Goal: Task Accomplishment & Management: Use online tool/utility

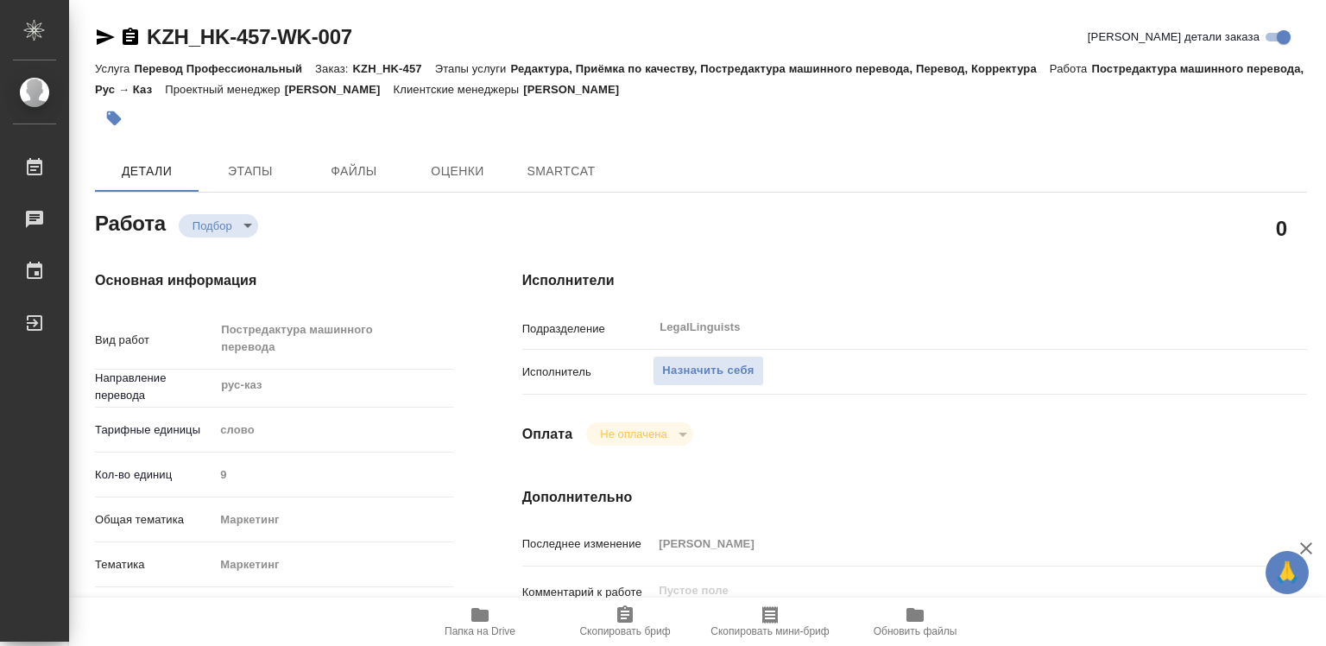
type textarea "x"
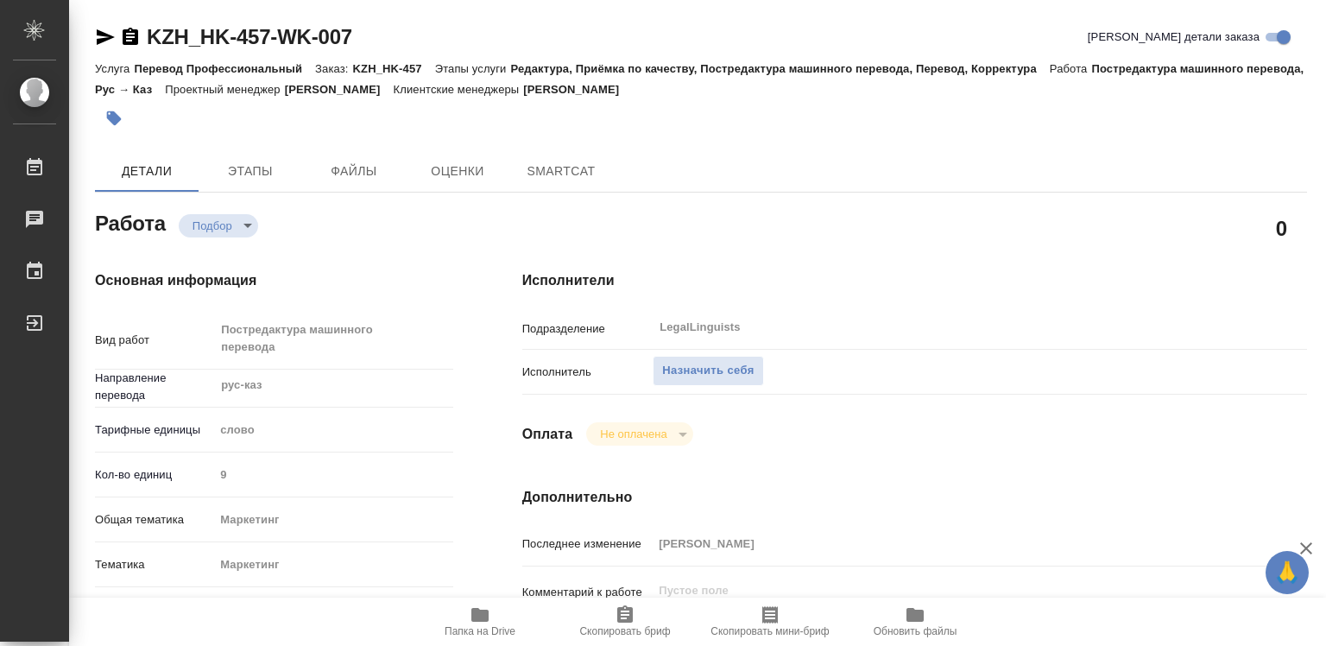
type textarea "x"
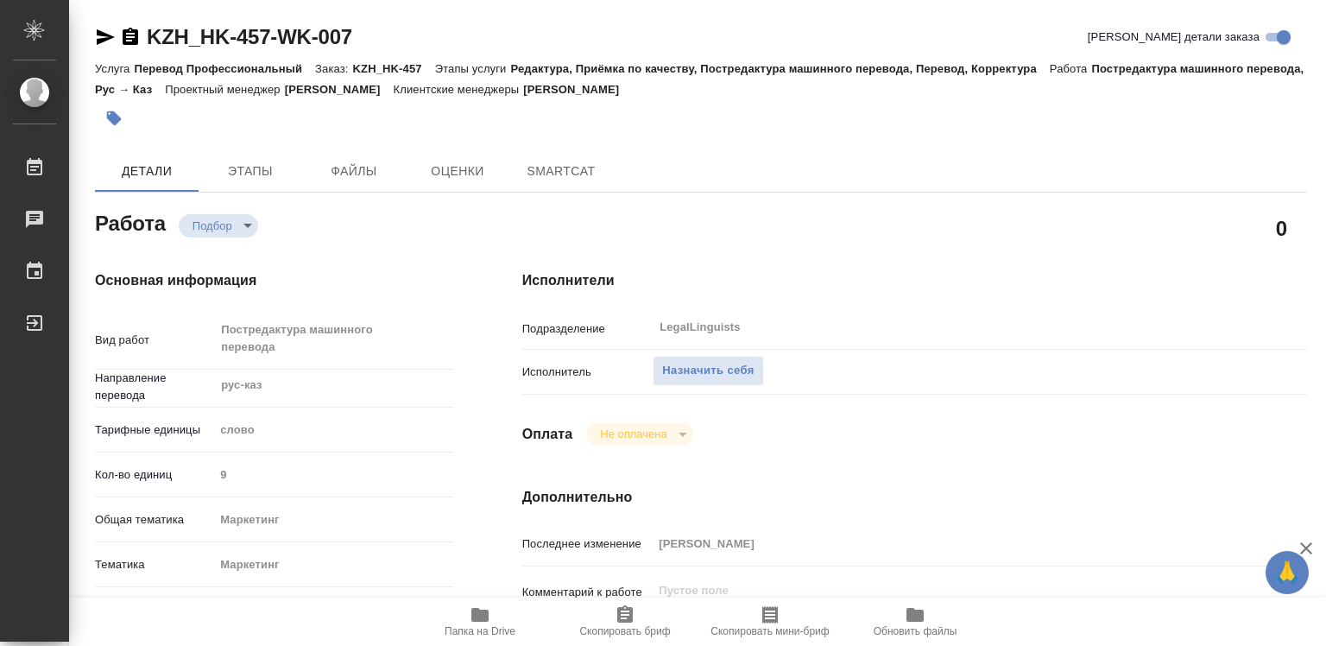
type textarea "x"
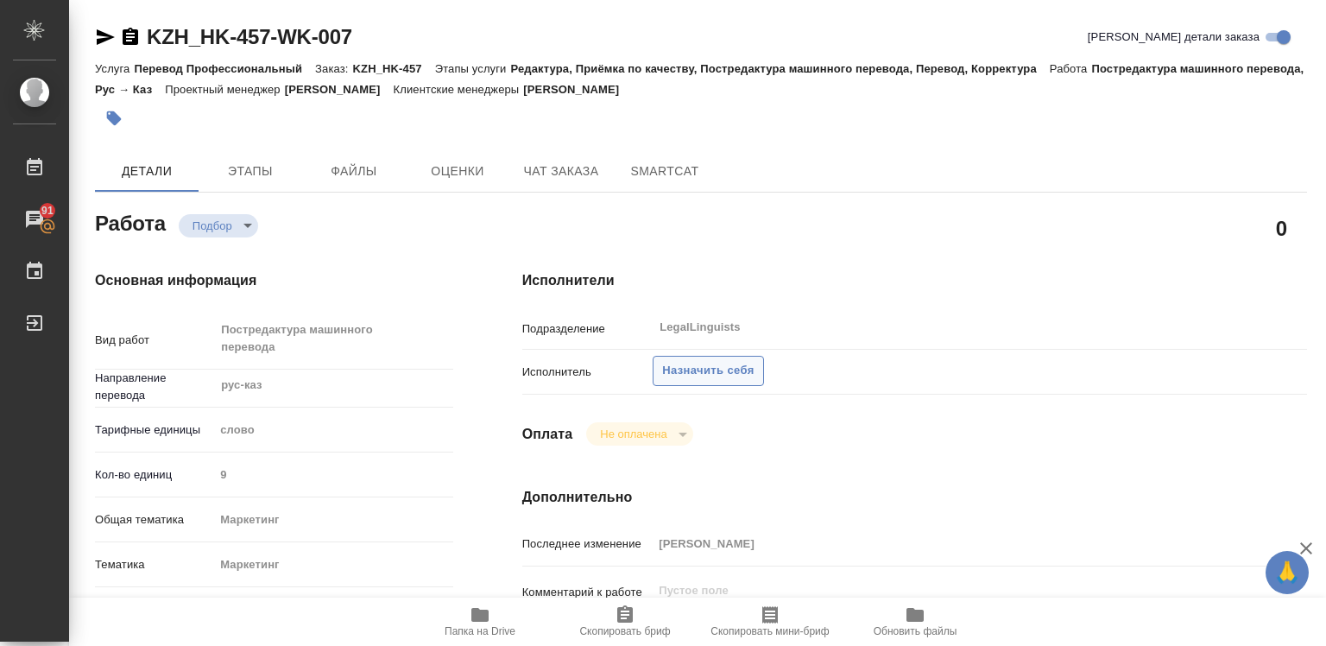
click at [702, 373] on span "Назначить себя" at bounding box center [708, 371] width 92 height 20
type textarea "x"
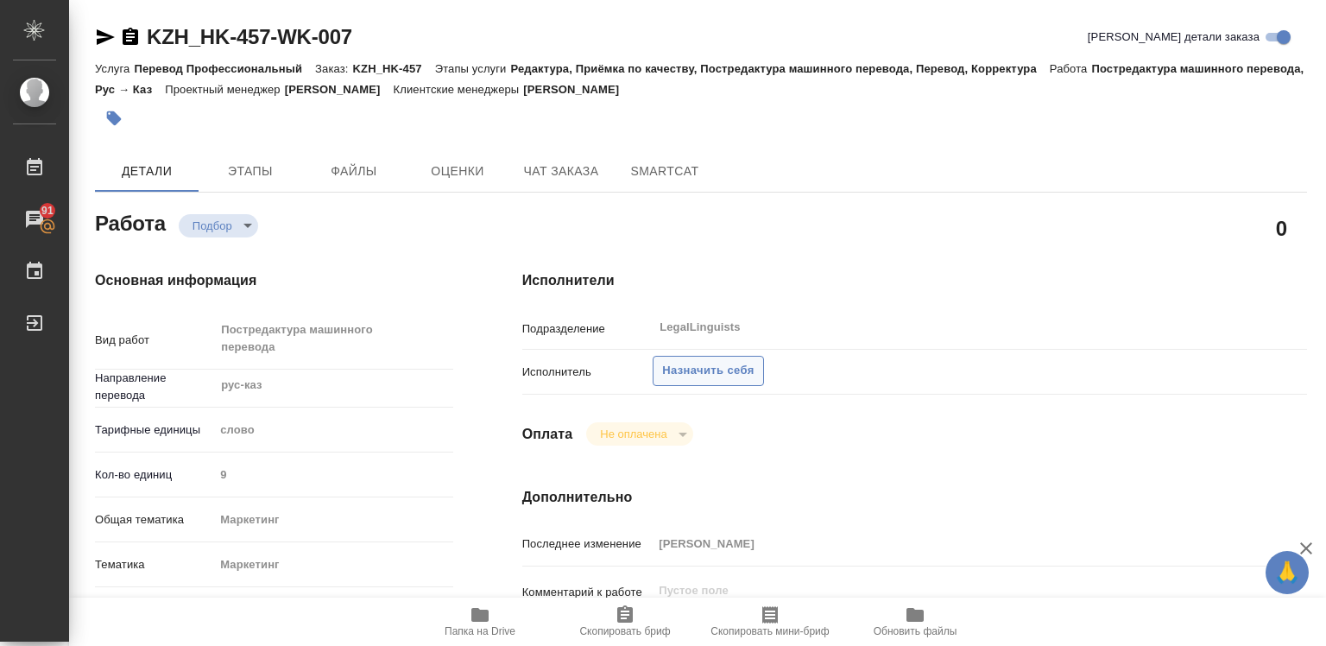
type textarea "x"
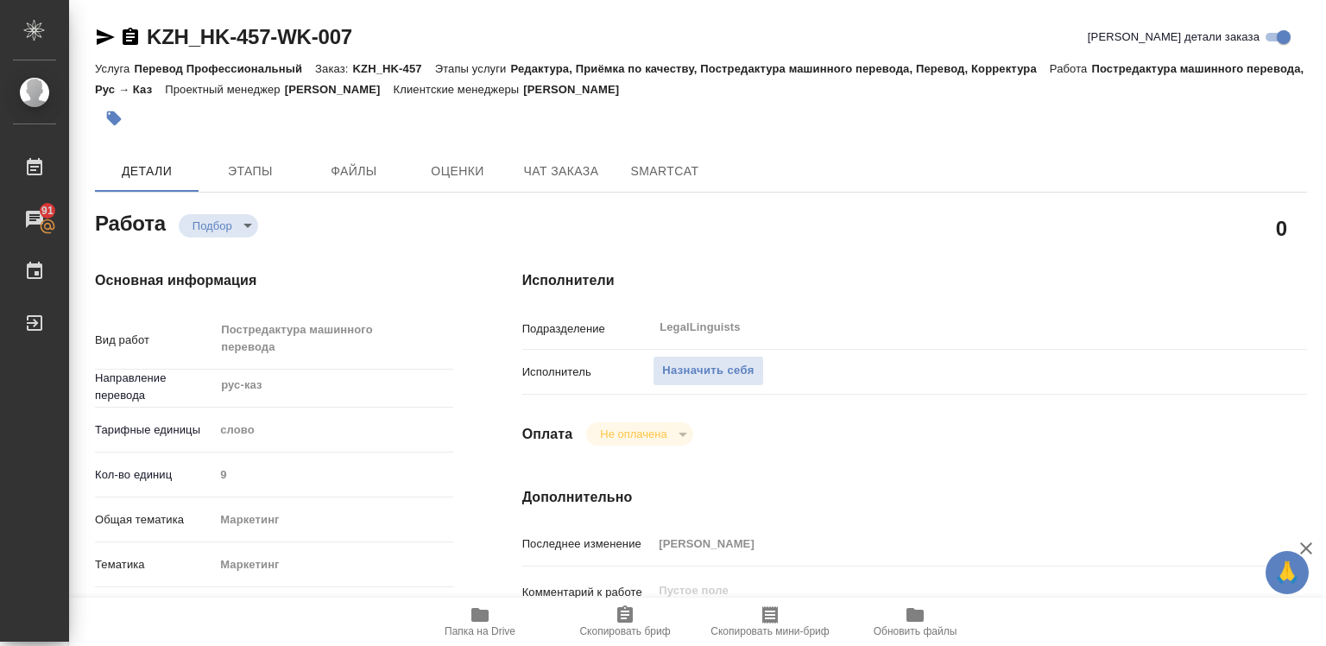
type textarea "x"
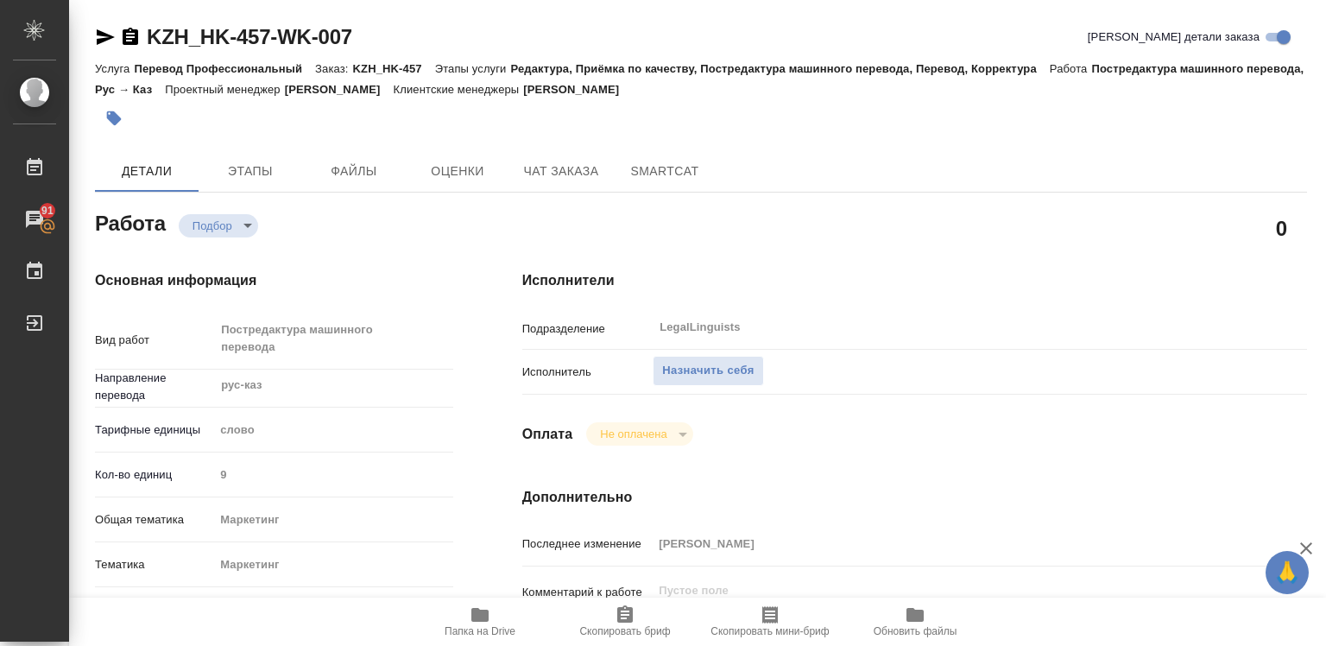
type textarea "x"
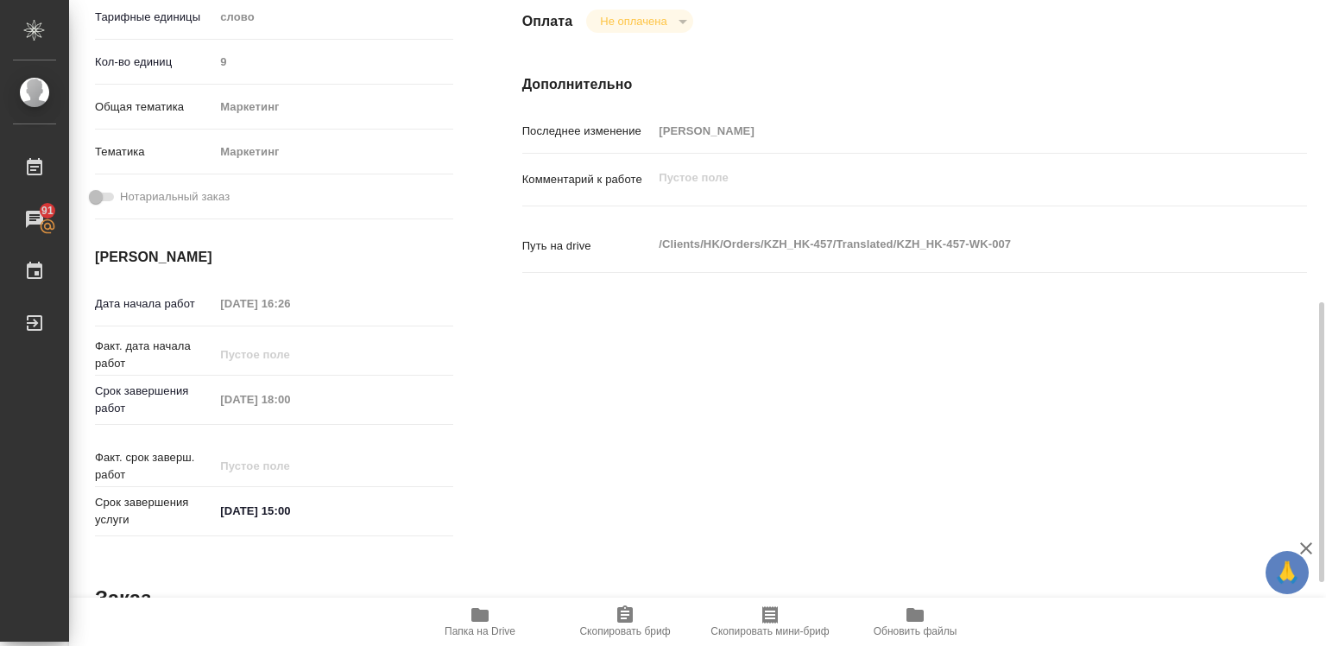
type textarea "x"
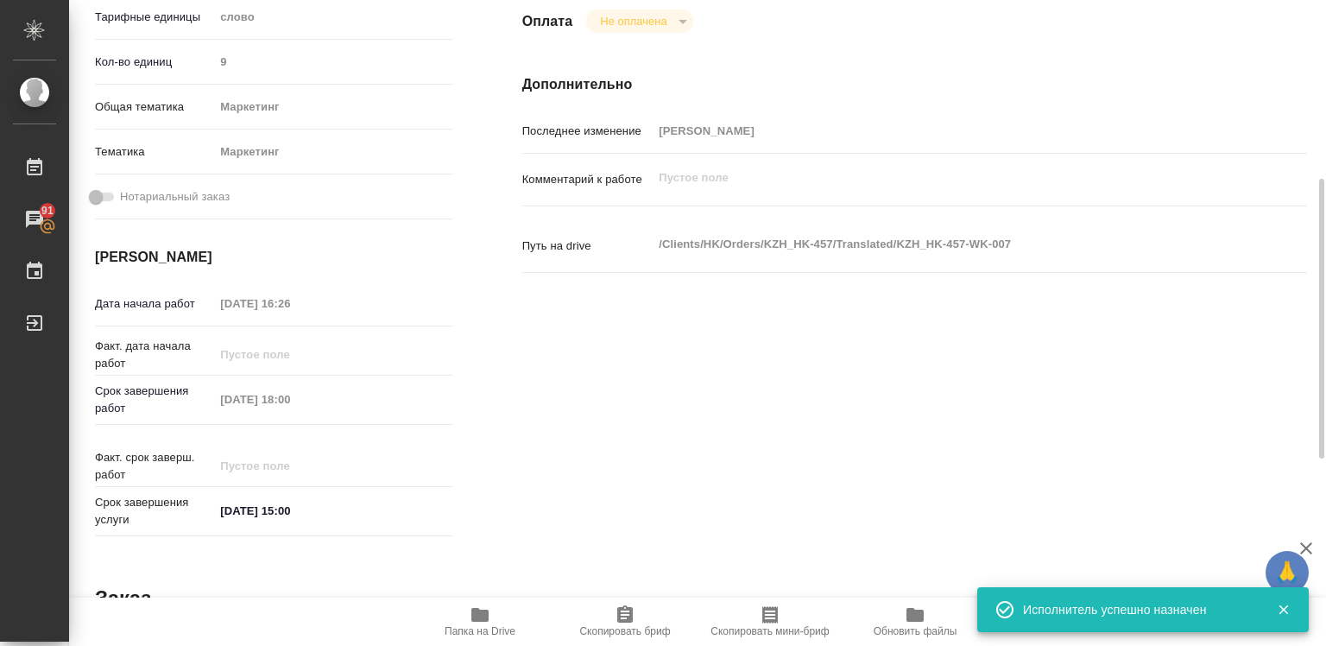
scroll to position [154, 0]
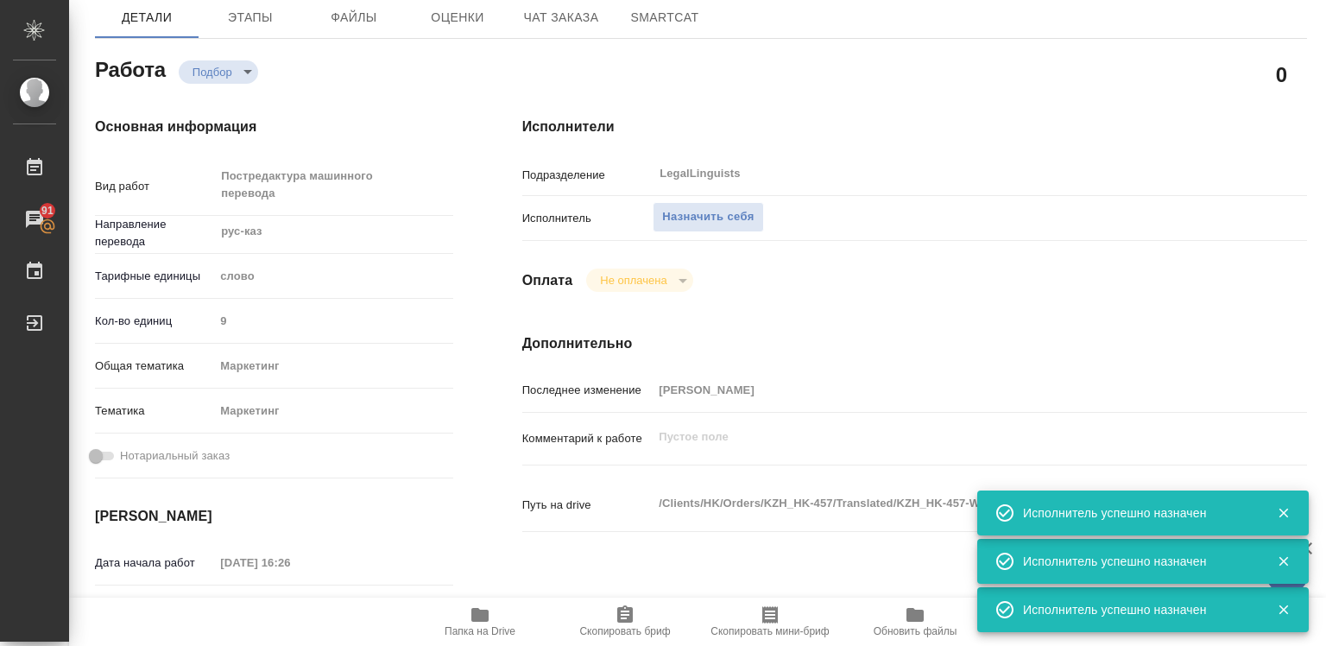
click at [1284, 606] on icon "button" at bounding box center [1284, 610] width 16 height 16
click at [1284, 606] on div at bounding box center [1276, 610] width 51 height 24
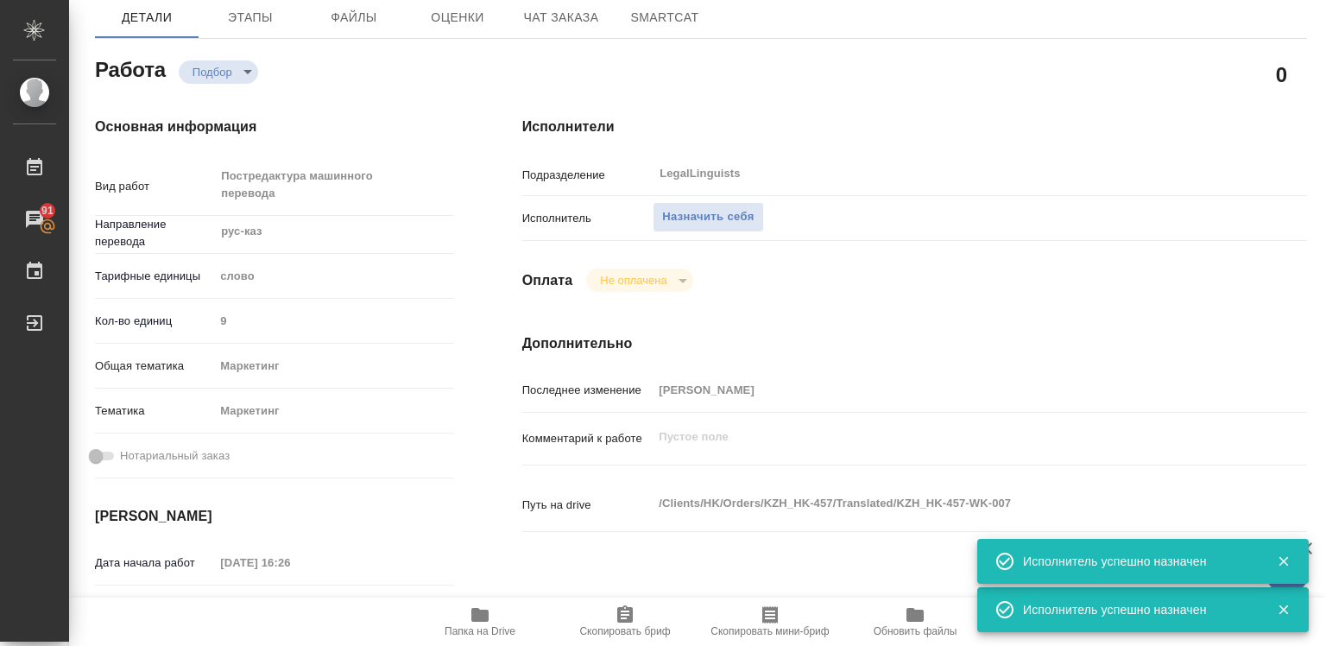
click at [1281, 603] on icon "button" at bounding box center [1284, 610] width 16 height 16
click at [1281, 603] on div at bounding box center [1276, 610] width 51 height 24
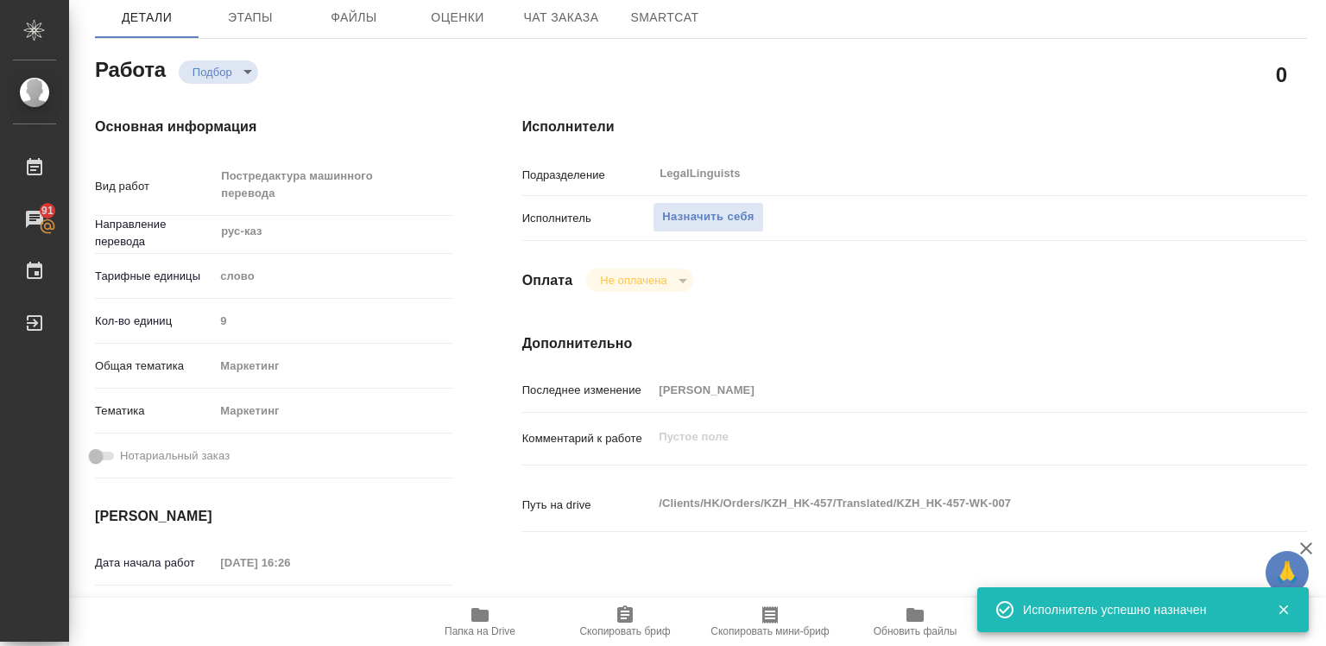
click at [1280, 604] on icon "button" at bounding box center [1284, 610] width 16 height 16
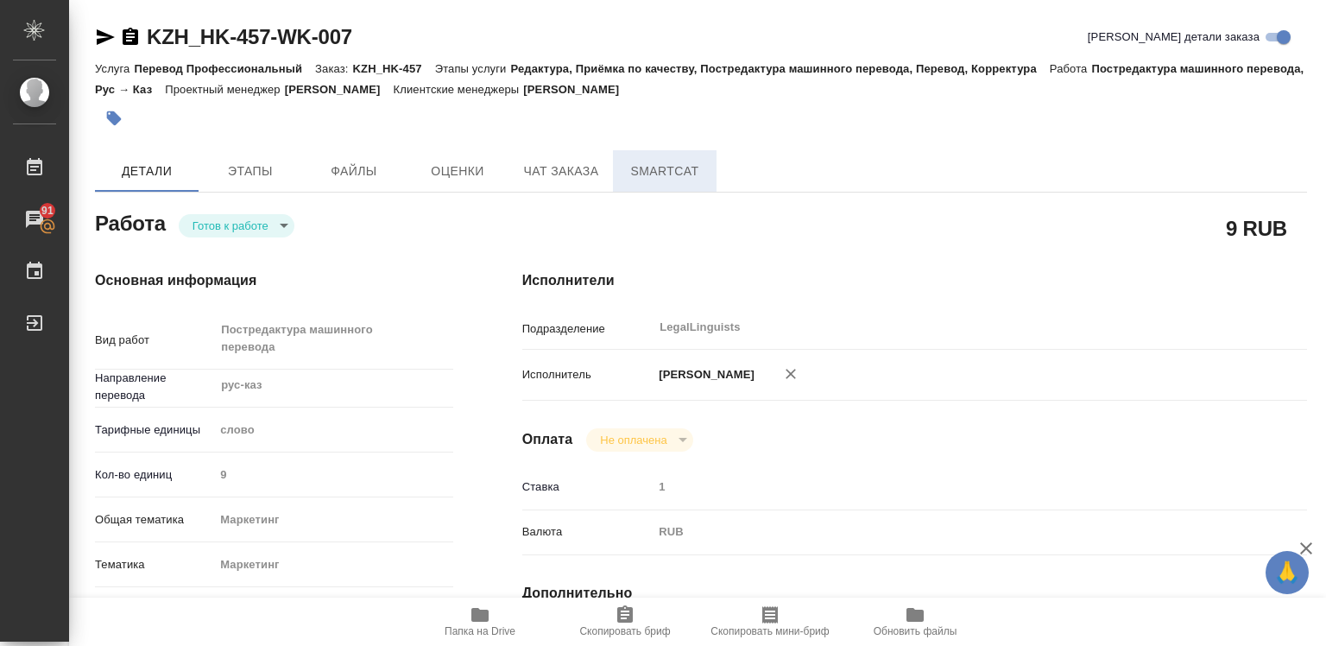
type textarea "x"
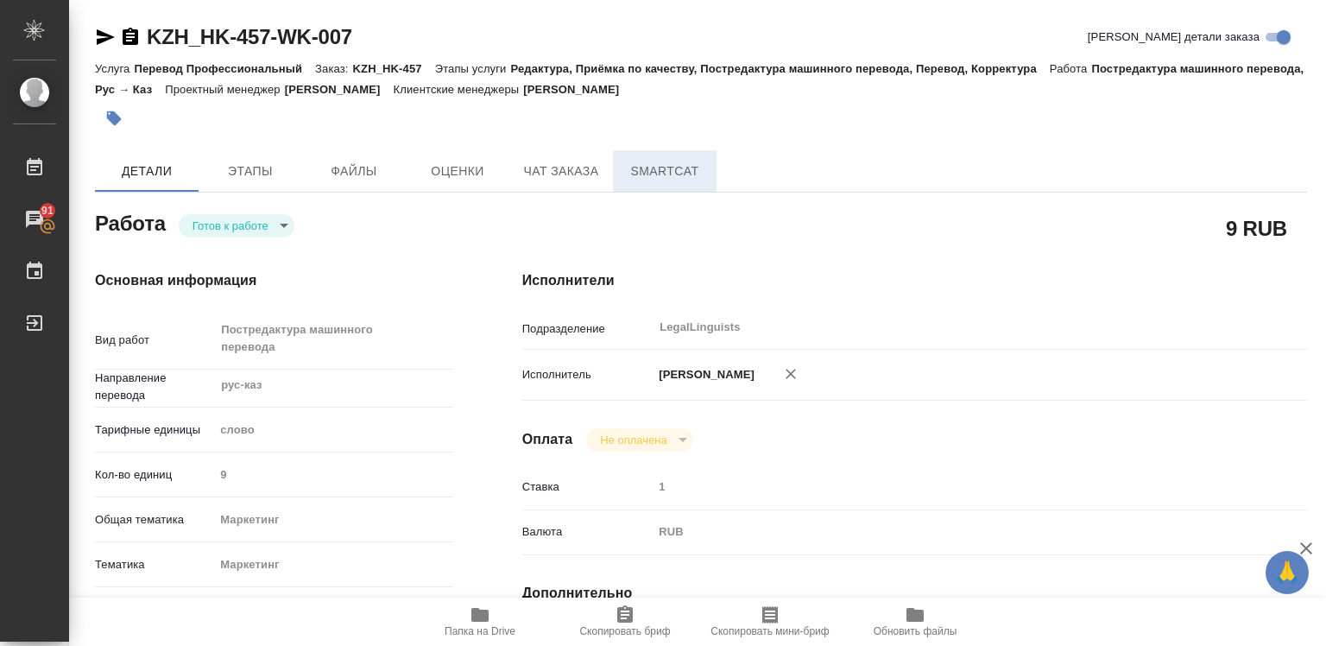
type textarea "x"
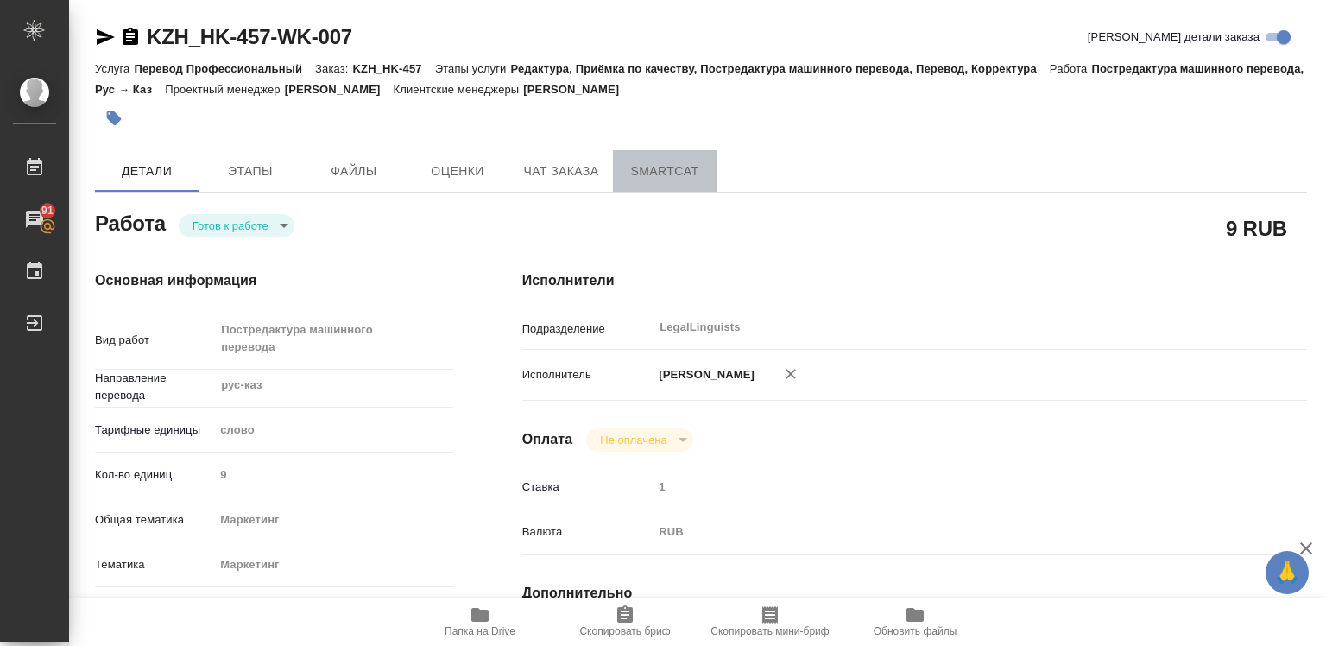
click at [670, 168] on span "SmartCat" at bounding box center [664, 172] width 83 height 22
drag, startPoint x: 670, startPoint y: 168, endPoint x: 503, endPoint y: 304, distance: 215.4
click at [670, 168] on span "SmartCat" at bounding box center [664, 172] width 83 height 22
type textarea "x"
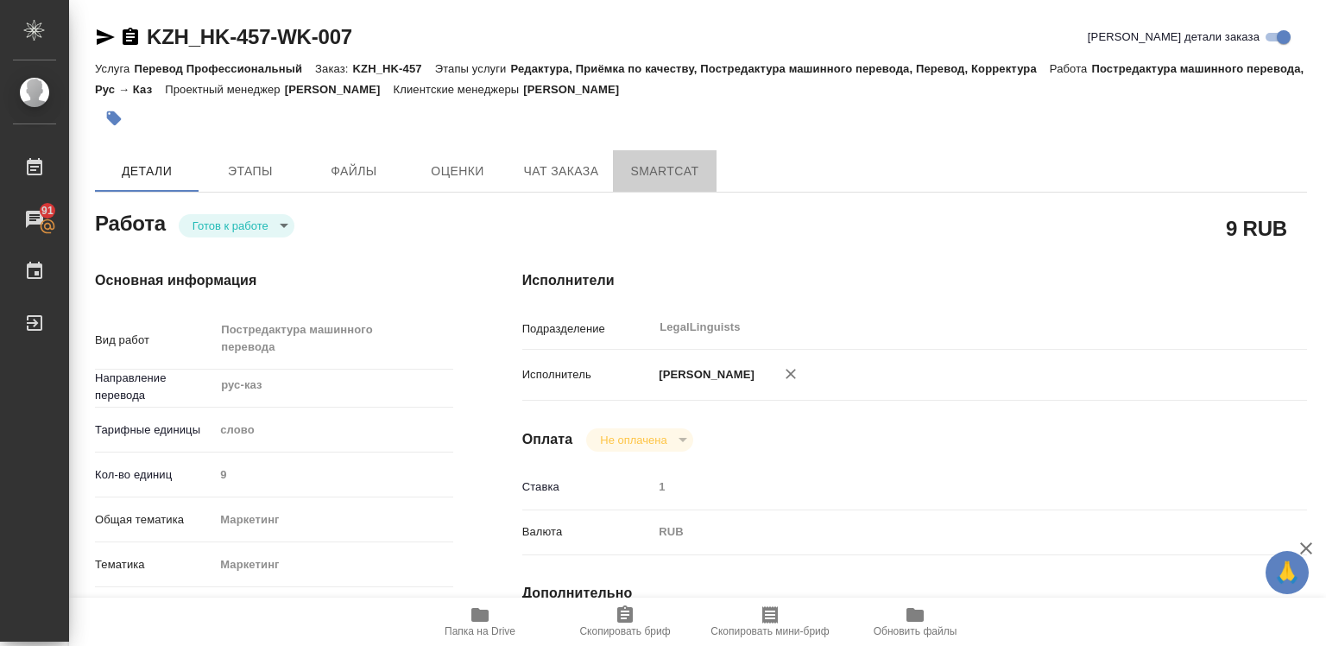
type textarea "x"
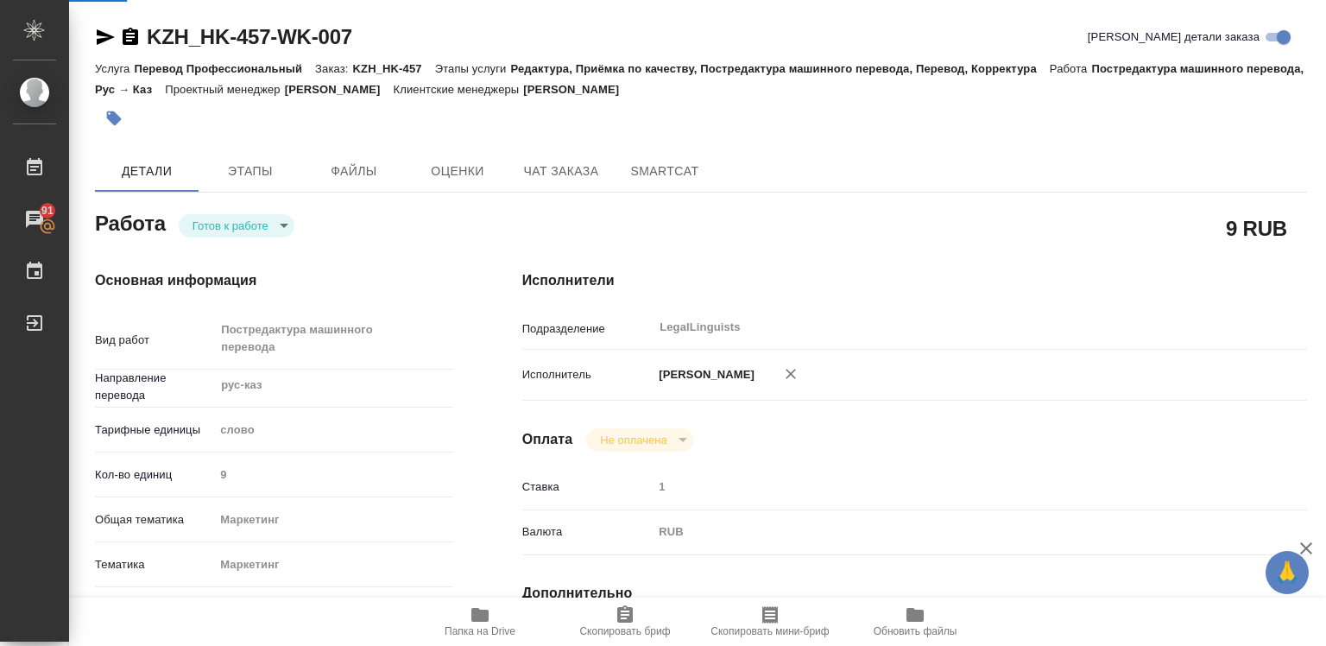
type textarea "x"
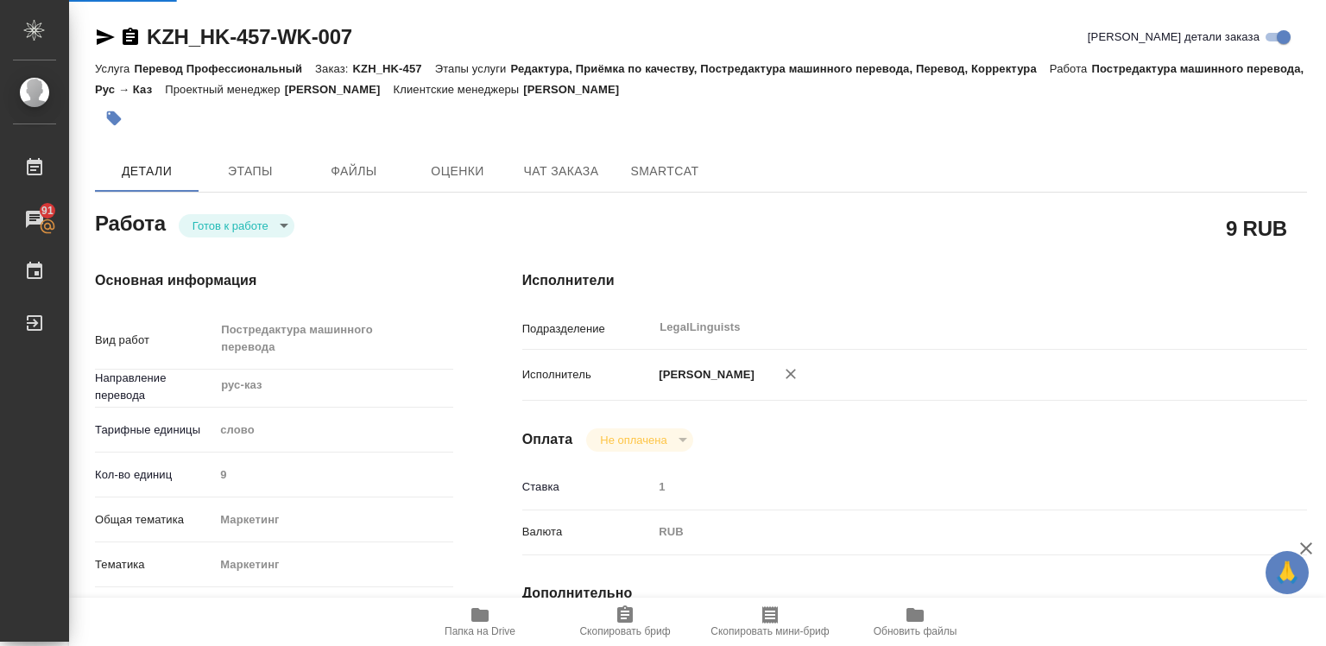
type textarea "x"
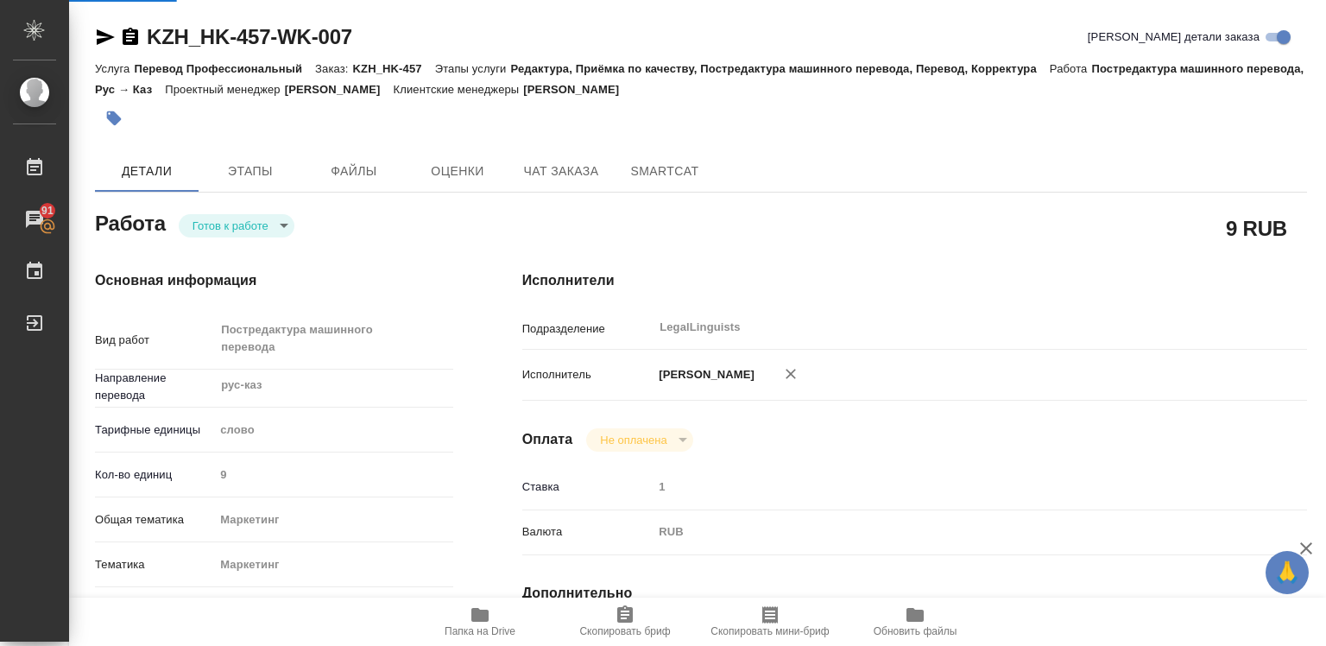
type textarea "x"
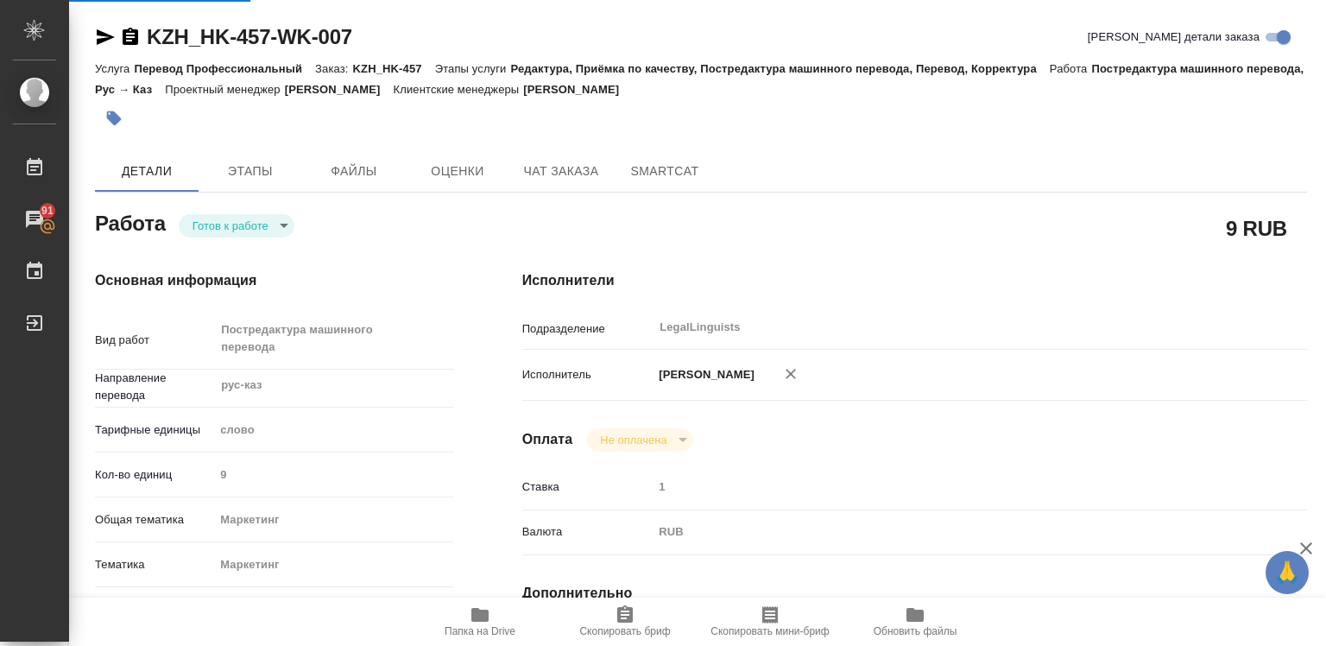
type textarea "x"
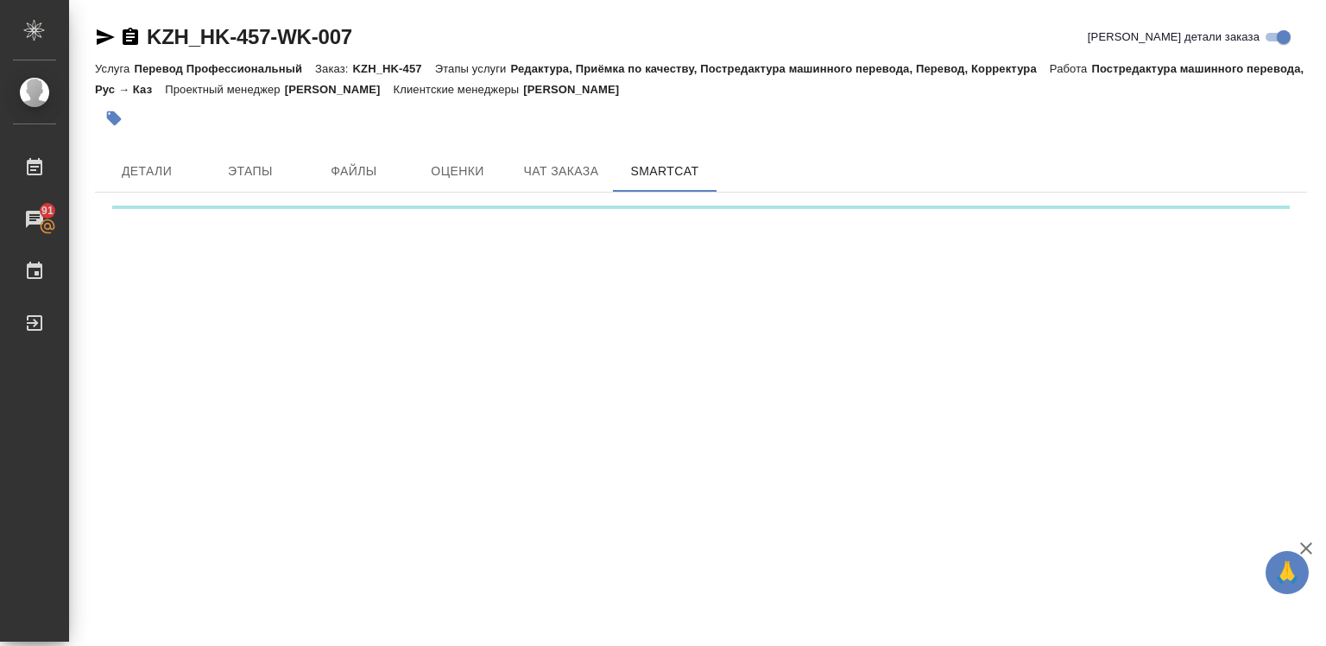
click at [1309, 546] on icon "button" at bounding box center [1306, 548] width 12 height 12
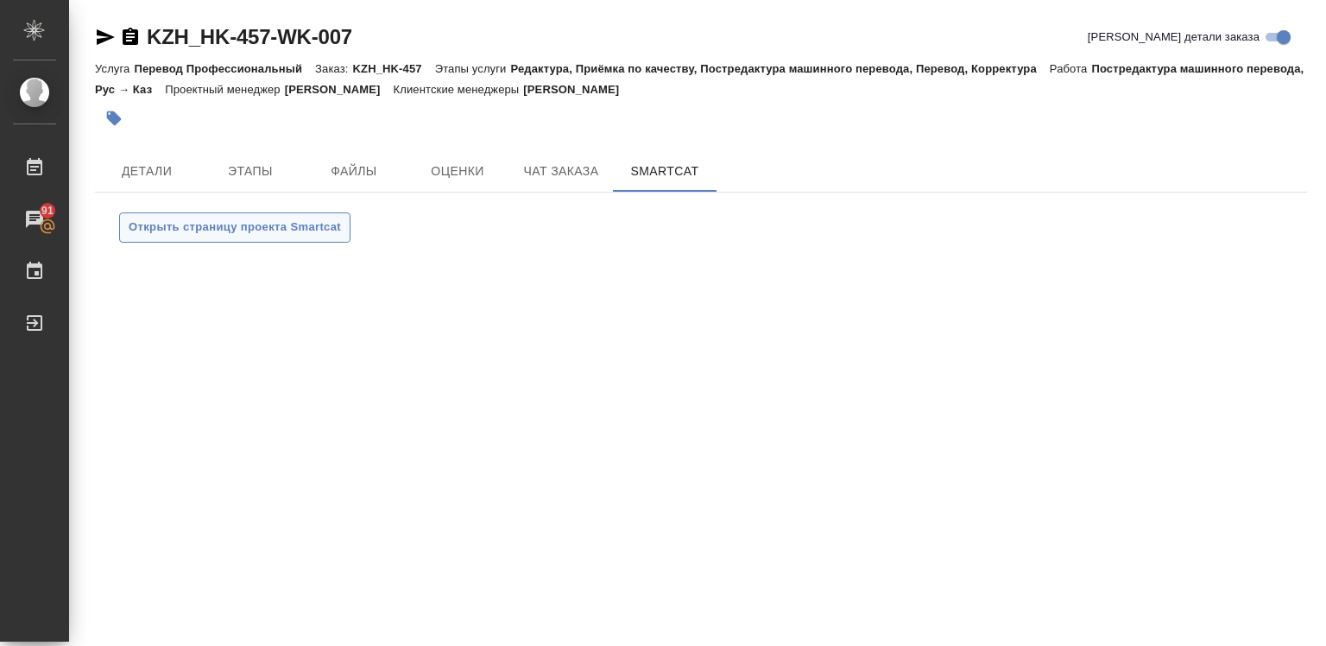
click at [241, 228] on span "Открыть страницу проекта Smartcat" at bounding box center [235, 228] width 212 height 20
